Goal: Download file/media

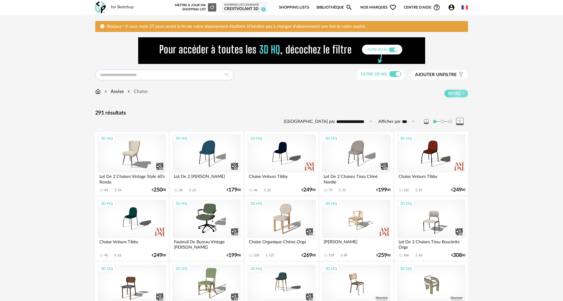
scroll to position [1160, 0]
click at [96, 92] on img at bounding box center [97, 91] width 5 height 7
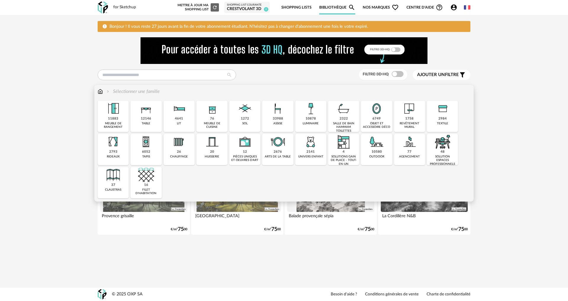
click at [275, 148] on img at bounding box center [278, 142] width 16 height 16
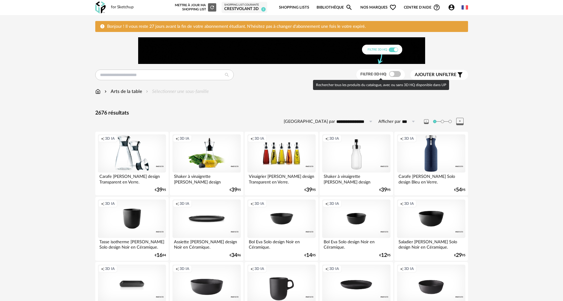
click at [389, 75] on div at bounding box center [395, 74] width 12 height 6
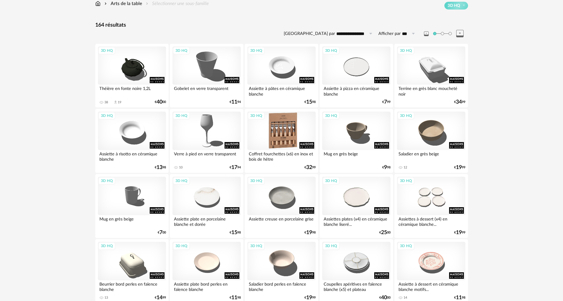
scroll to position [89, 0]
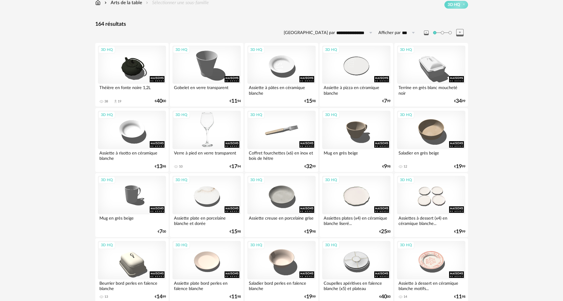
click at [212, 121] on div "3D HQ" at bounding box center [206, 130] width 68 height 38
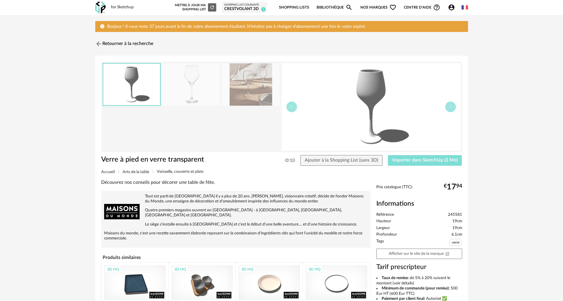
click at [450, 160] on span "Importer dans SketchUp (3 Mo)" at bounding box center [424, 160] width 65 height 5
click at [99, 42] on img at bounding box center [98, 44] width 9 height 9
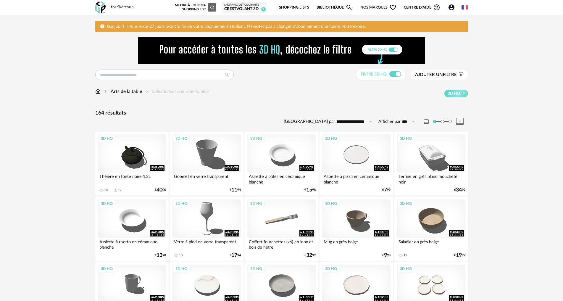
scroll to position [108, 0]
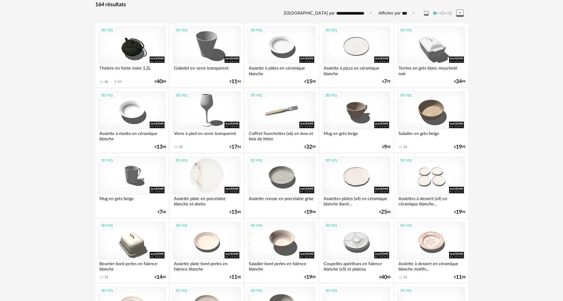
click at [213, 171] on div "3D HQ" at bounding box center [206, 175] width 68 height 38
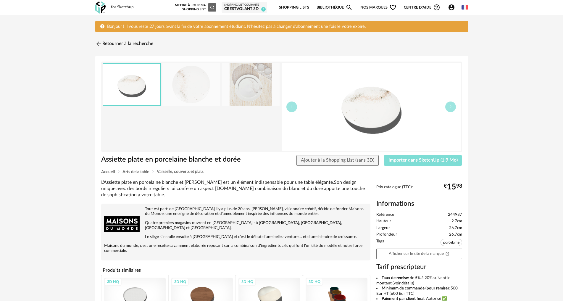
click at [407, 161] on span "Importer dans SketchUp (1,9 Mo)" at bounding box center [422, 160] width 69 height 5
click at [96, 43] on img at bounding box center [98, 44] width 9 height 9
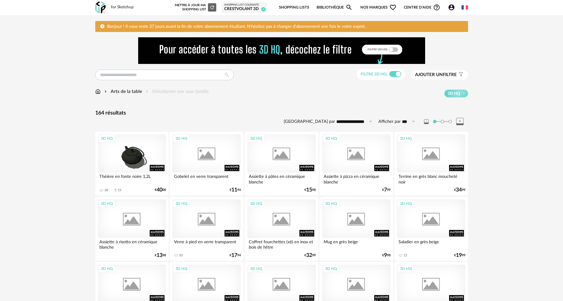
scroll to position [128, 0]
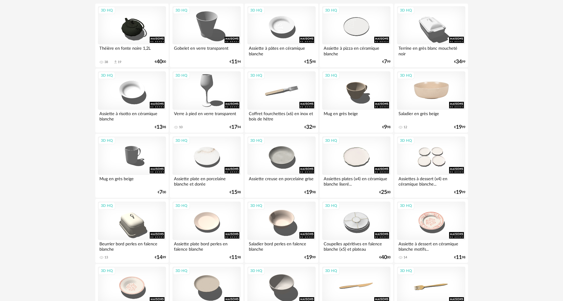
click at [429, 95] on div "3D HQ" at bounding box center [431, 90] width 68 height 38
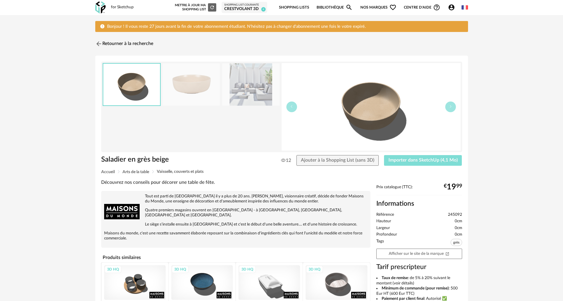
click at [439, 162] on span "Importer dans SketchUp (4,1 Mo)" at bounding box center [422, 160] width 69 height 5
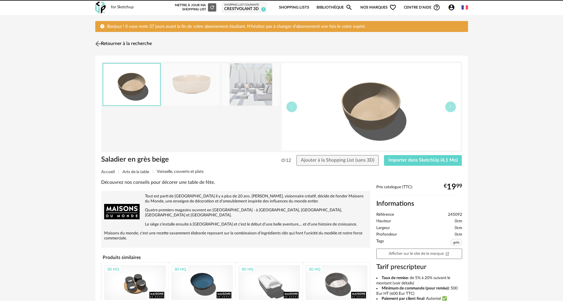
click at [99, 45] on img at bounding box center [98, 44] width 9 height 9
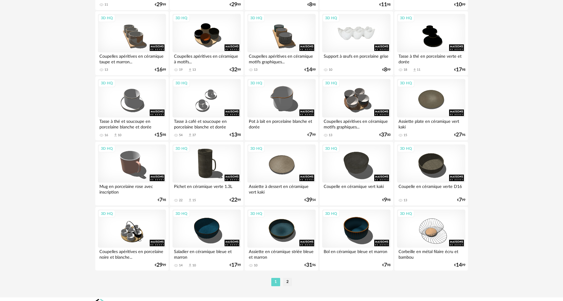
scroll to position [1171, 0]
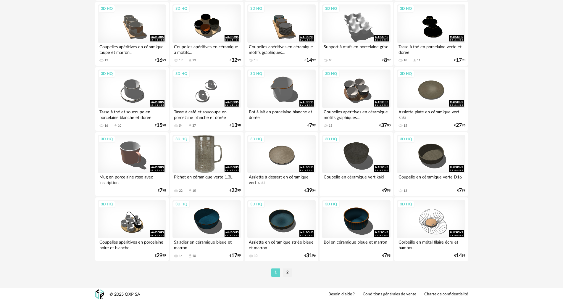
click at [204, 158] on div "3D HQ" at bounding box center [206, 154] width 68 height 38
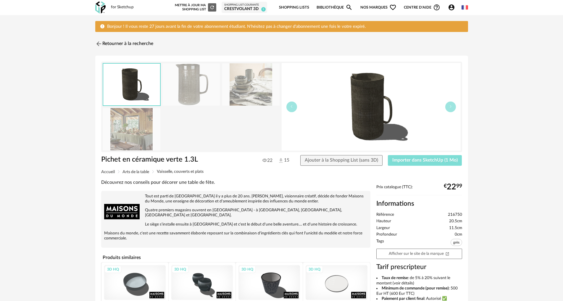
click at [407, 159] on span "Importer dans SketchUp (1 Mo)" at bounding box center [424, 160] width 65 height 5
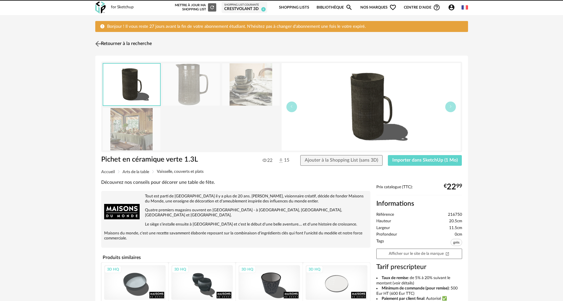
click at [98, 43] on img at bounding box center [98, 44] width 9 height 9
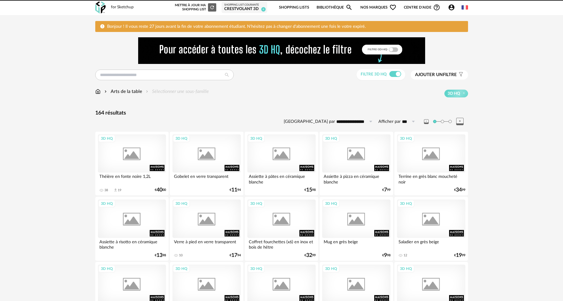
scroll to position [1171, 0]
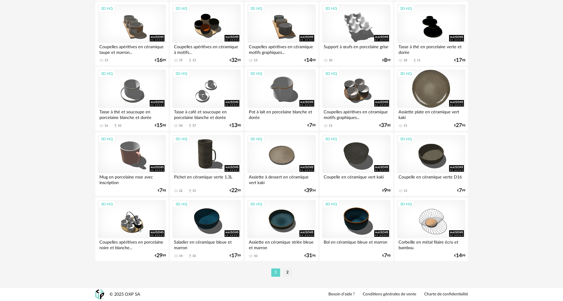
click at [433, 101] on div "3D HQ" at bounding box center [431, 88] width 68 height 38
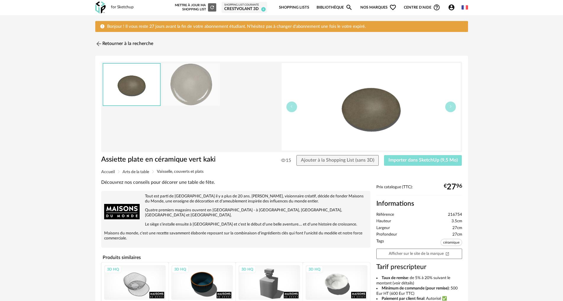
click at [407, 161] on span "Importer dans SketchUp (9,5 Mo)" at bounding box center [422, 160] width 69 height 5
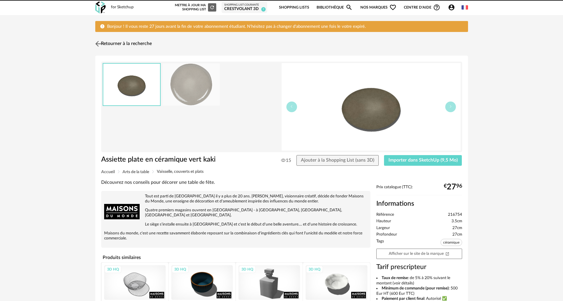
click at [95, 44] on img at bounding box center [98, 44] width 9 height 9
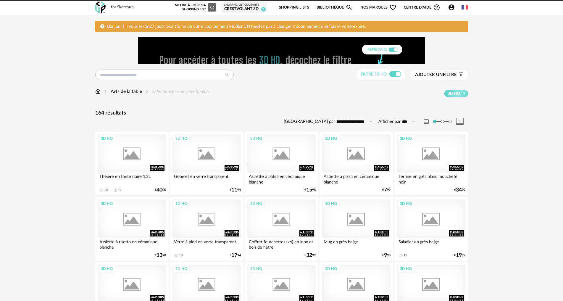
scroll to position [1171, 0]
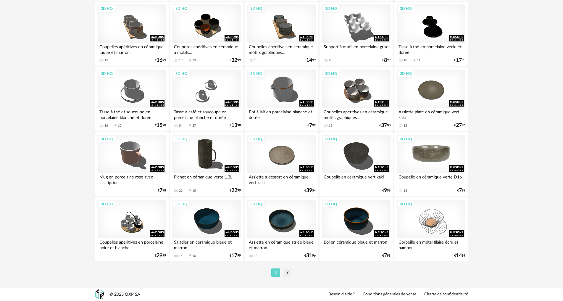
click at [426, 158] on div "3D HQ" at bounding box center [431, 154] width 68 height 38
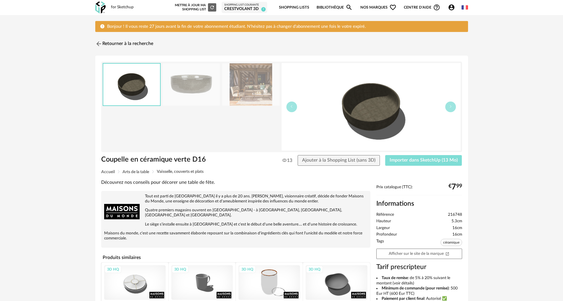
click at [426, 162] on span "Importer dans SketchUp (13 Mo)" at bounding box center [423, 160] width 68 height 5
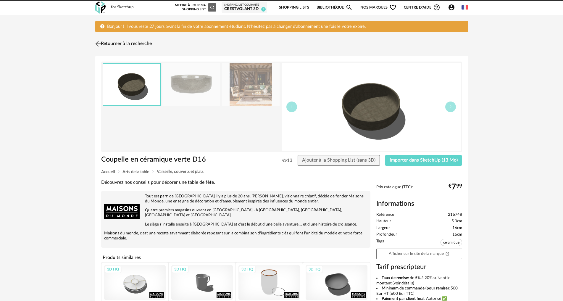
click at [96, 41] on img at bounding box center [98, 44] width 9 height 9
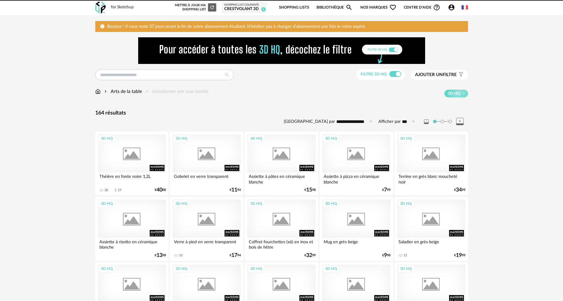
scroll to position [1171, 0]
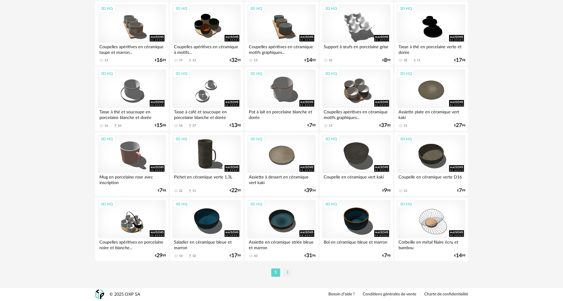
click at [284, 269] on li "2" at bounding box center [287, 272] width 9 height 8
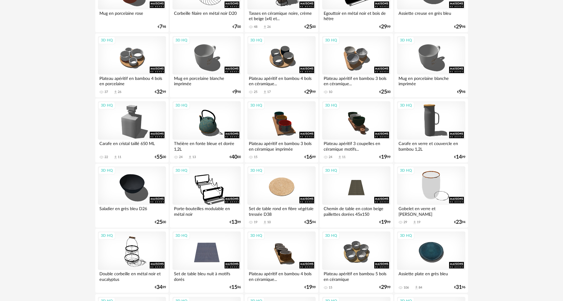
scroll to position [296, 0]
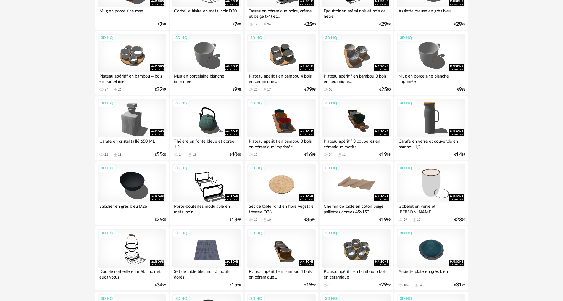
click at [356, 193] on div "3D HQ" at bounding box center [356, 183] width 68 height 38
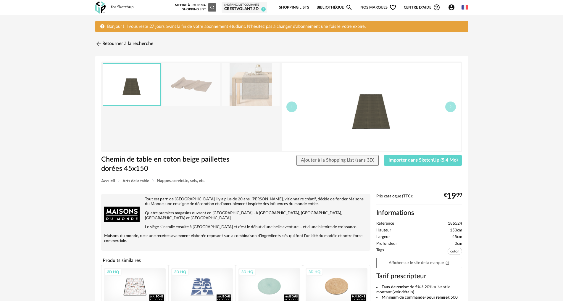
click at [251, 83] on img at bounding box center [250, 84] width 57 height 42
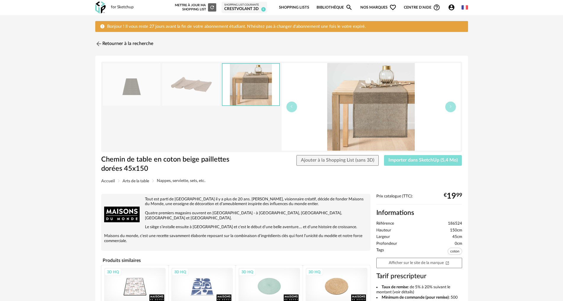
click at [415, 164] on button "Importer dans SketchUp (5,4 Mo)" at bounding box center [423, 160] width 78 height 11
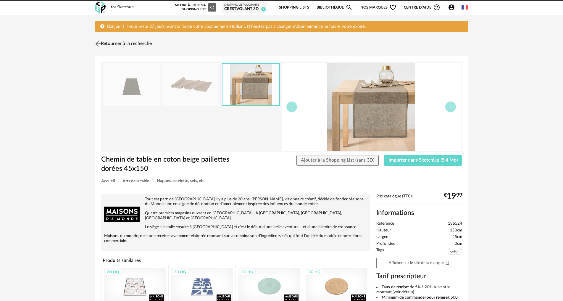
click at [100, 44] on img at bounding box center [98, 44] width 9 height 9
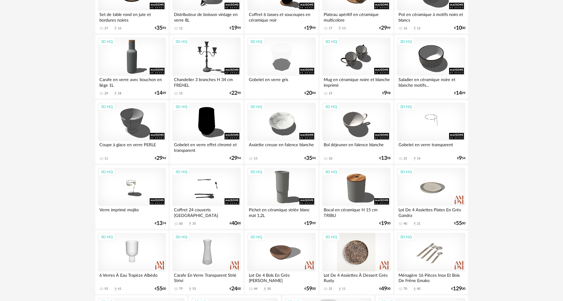
scroll to position [650, 0]
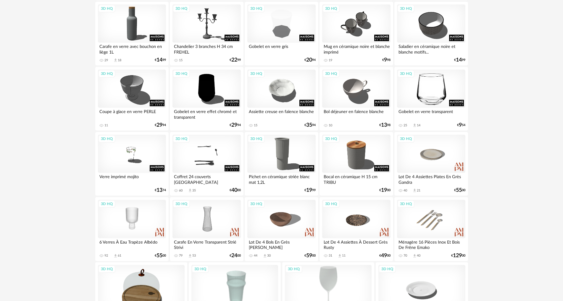
click at [424, 92] on div "3D HQ" at bounding box center [431, 88] width 68 height 38
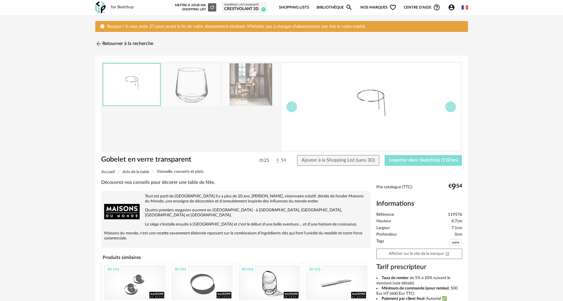
click at [409, 157] on button "Importer dans SketchUp (110 ko)" at bounding box center [422, 160] width 77 height 11
click at [100, 44] on img at bounding box center [98, 44] width 9 height 9
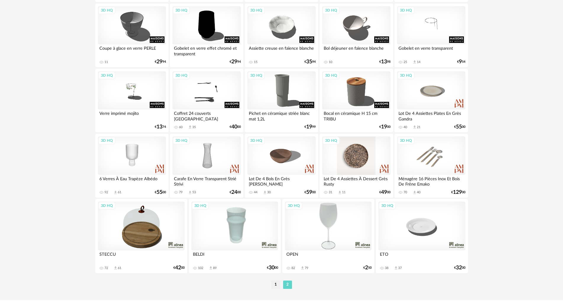
scroll to position [726, 0]
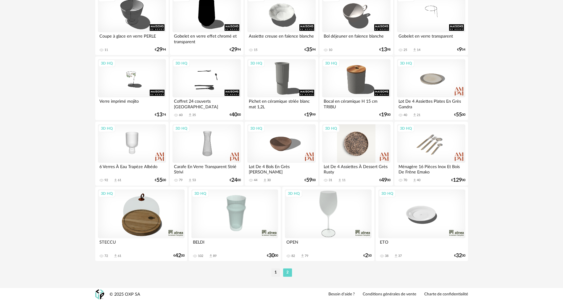
click at [364, 150] on div "3D HQ" at bounding box center [356, 143] width 68 height 38
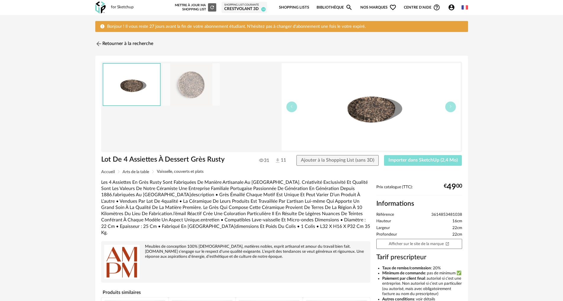
click at [405, 164] on button "Importer dans SketchUp (2,4 Mo)" at bounding box center [423, 160] width 78 height 11
click at [99, 42] on img at bounding box center [98, 44] width 9 height 9
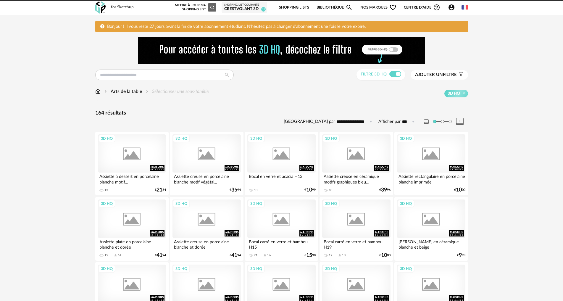
scroll to position [726, 0]
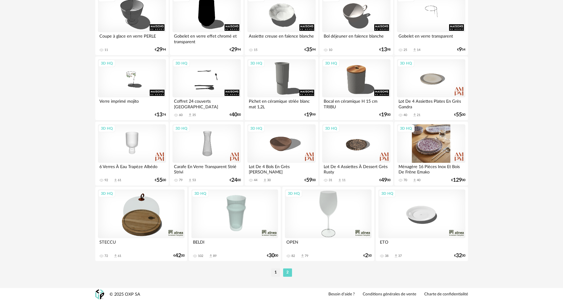
click at [420, 140] on div "3D HQ" at bounding box center [431, 143] width 68 height 38
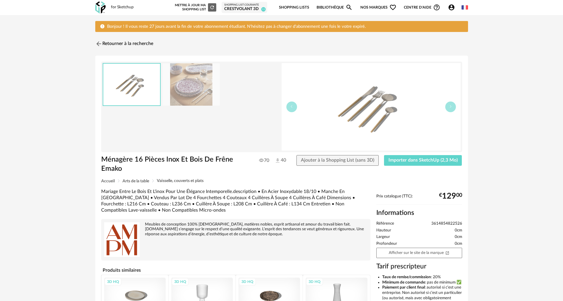
click at [199, 92] on img at bounding box center [190, 84] width 57 height 42
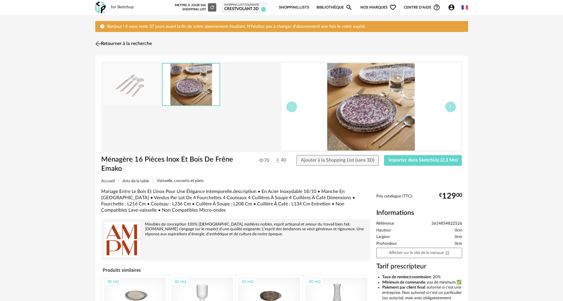
click at [96, 43] on img at bounding box center [98, 44] width 9 height 9
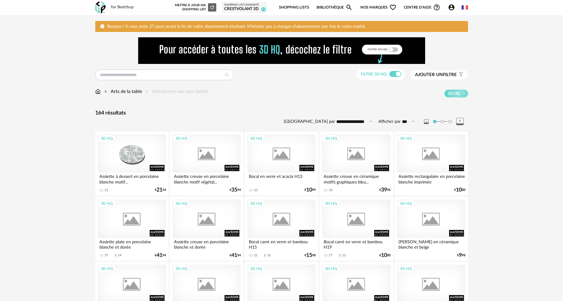
scroll to position [726, 0]
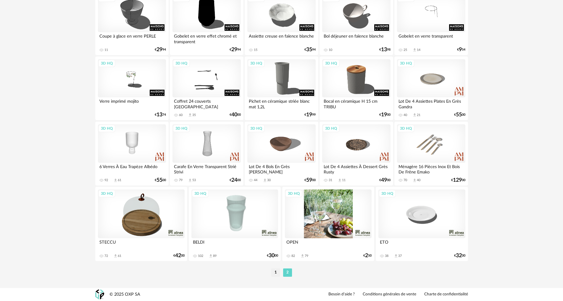
click at [331, 217] on div "3D HQ" at bounding box center [328, 213] width 87 height 49
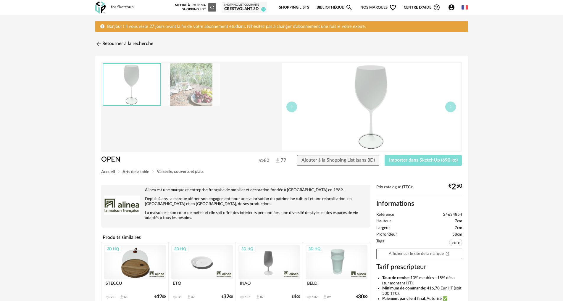
click at [419, 157] on button "Importer dans SketchUp (690 ko)" at bounding box center [422, 160] width 77 height 11
